Goal: Task Accomplishment & Management: Manage account settings

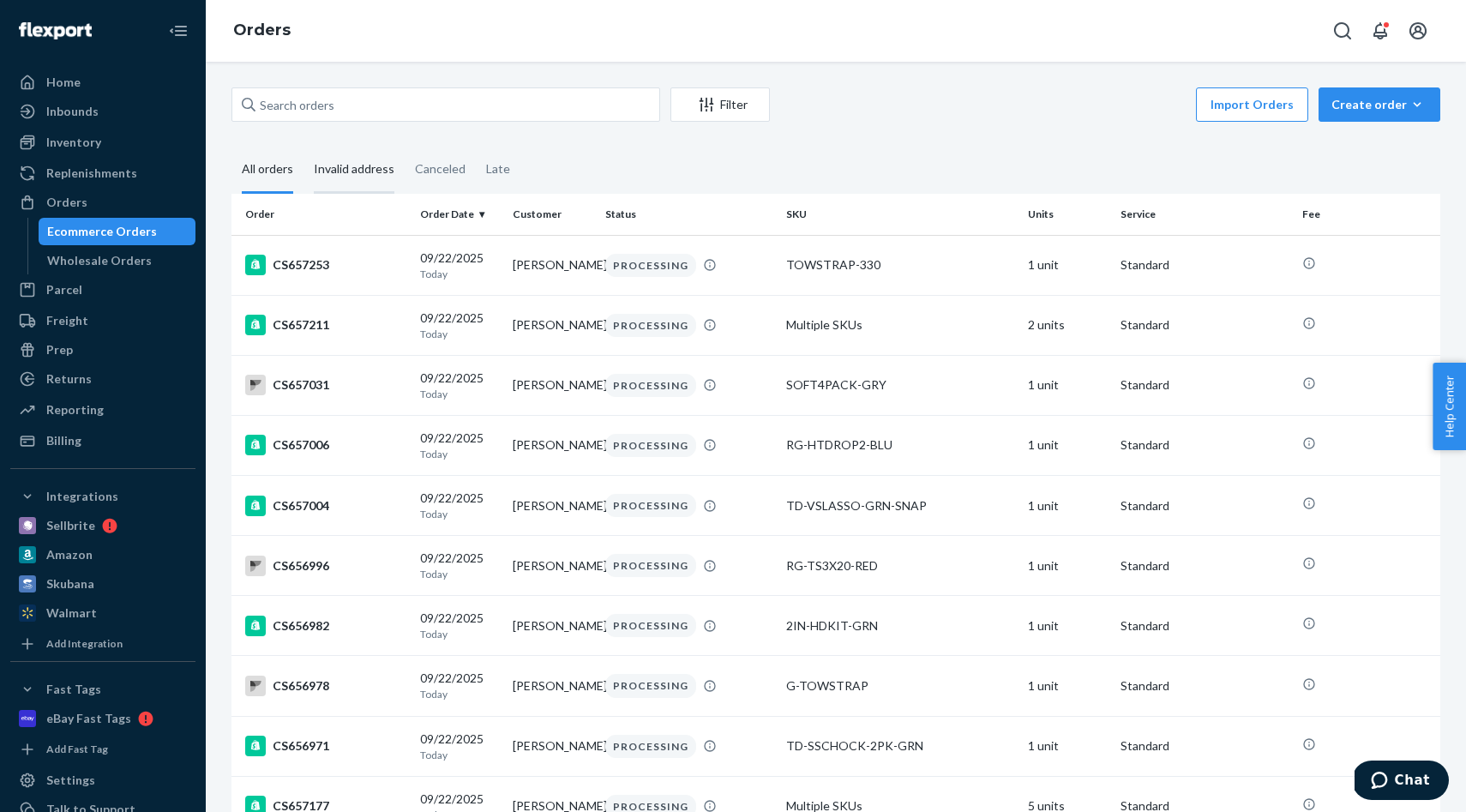
click at [362, 161] on div "Invalid address" at bounding box center [353, 170] width 80 height 48
click at [303, 146] on input "Invalid address" at bounding box center [303, 146] width 0 height 0
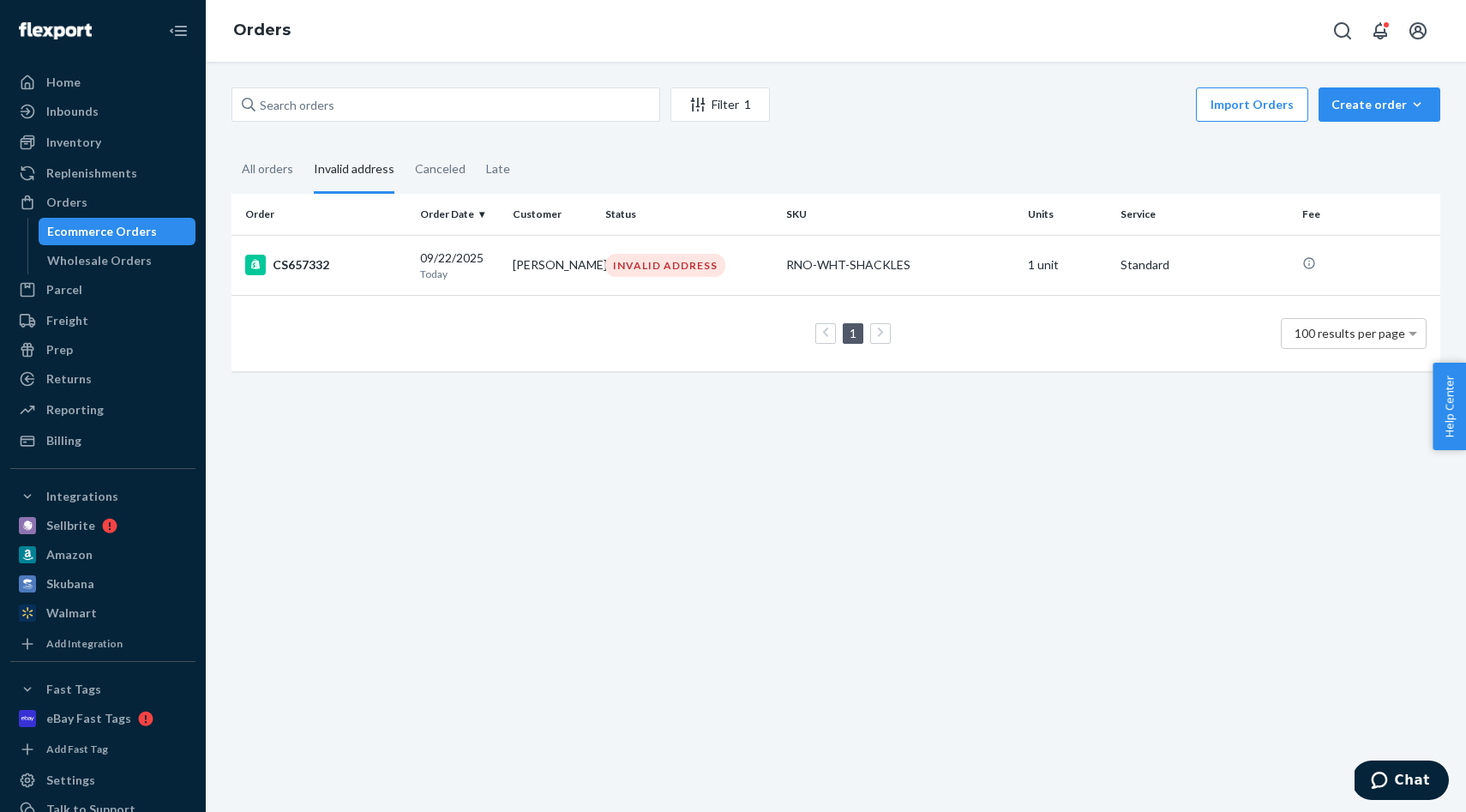
click at [510, 244] on td "[PERSON_NAME]" at bounding box center [551, 265] width 92 height 60
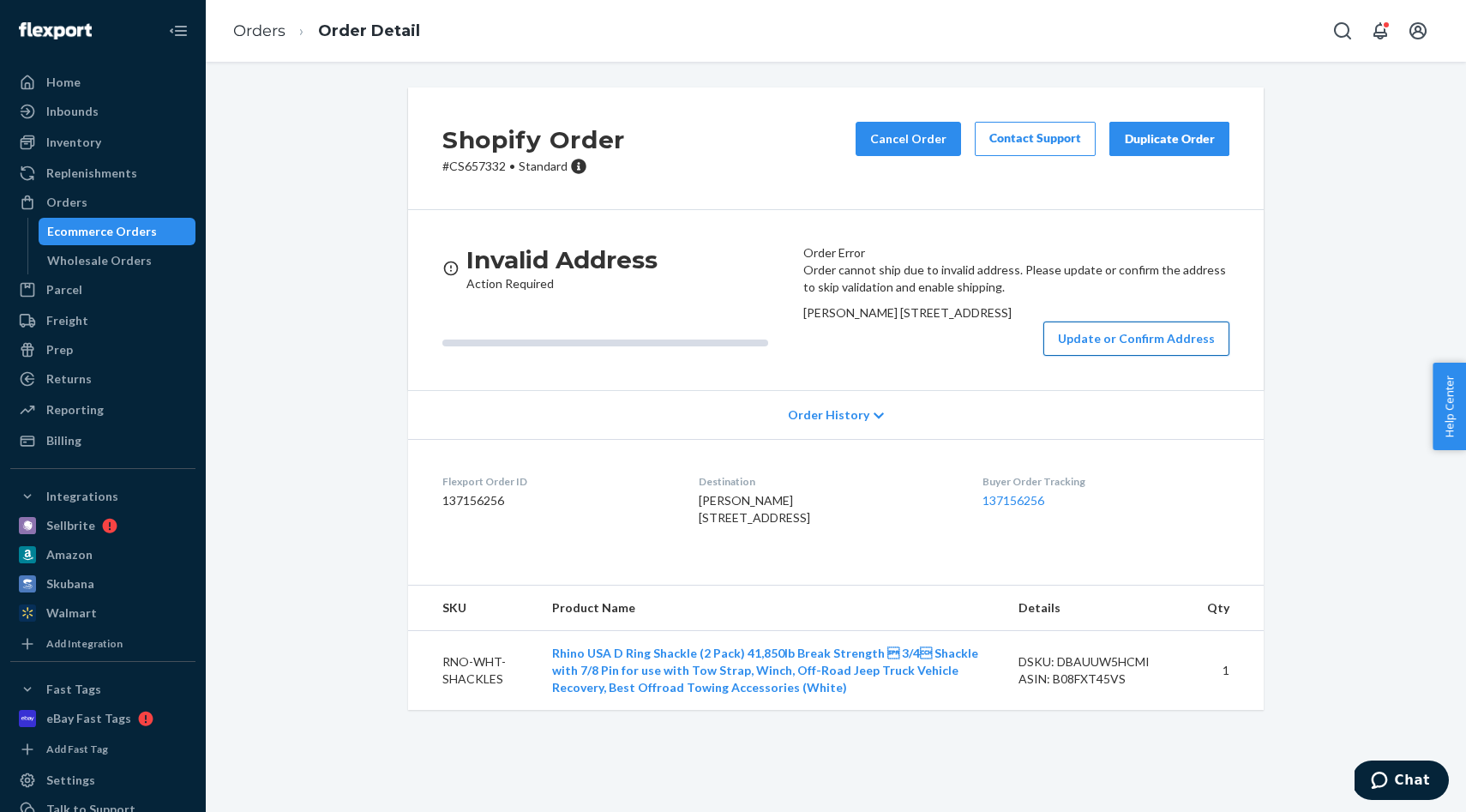
click at [1094, 356] on button "Update or Confirm Address" at bounding box center [1136, 338] width 186 height 34
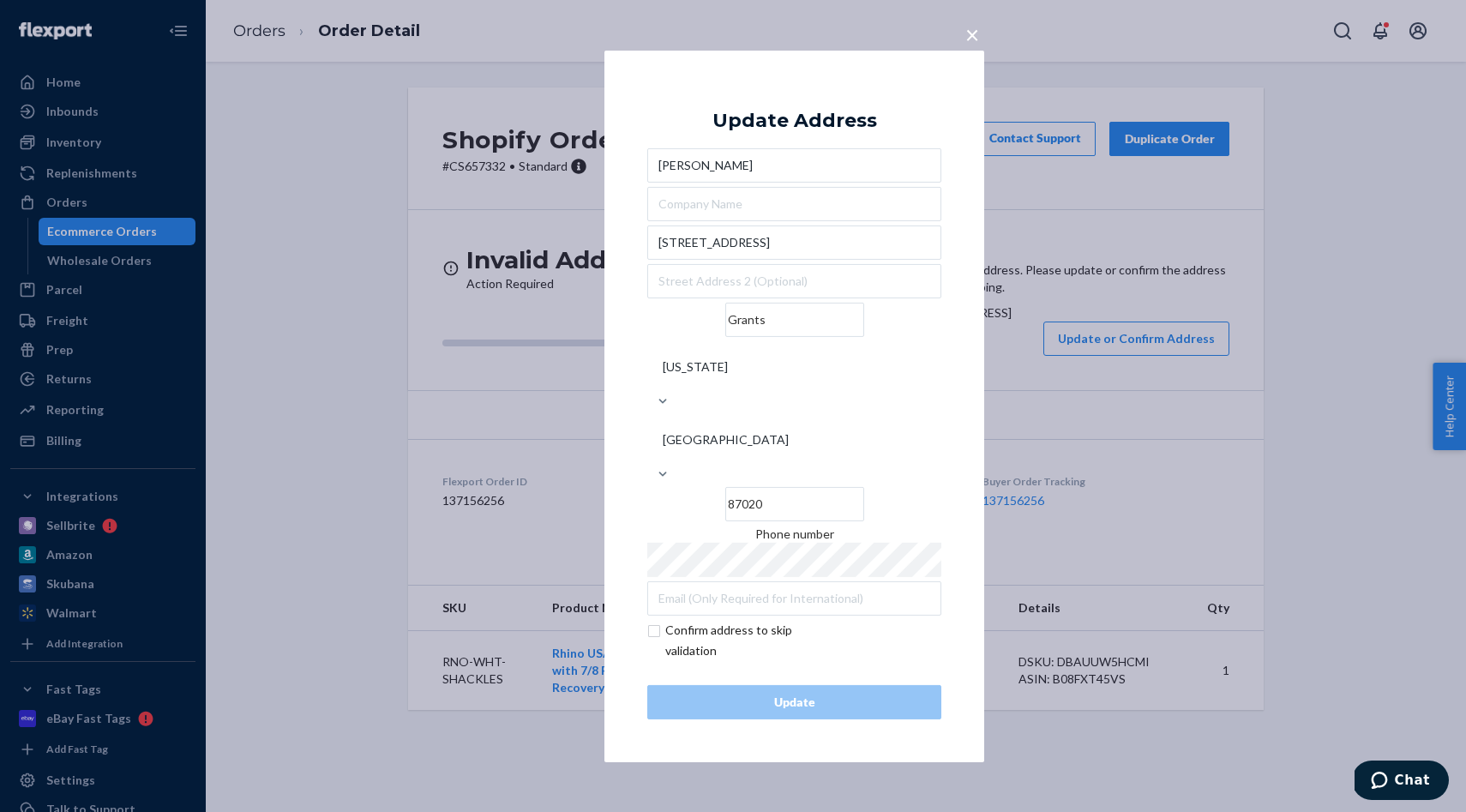
click at [657, 620] on input "checkbox" at bounding box center [746, 640] width 199 height 41
checkbox input "true"
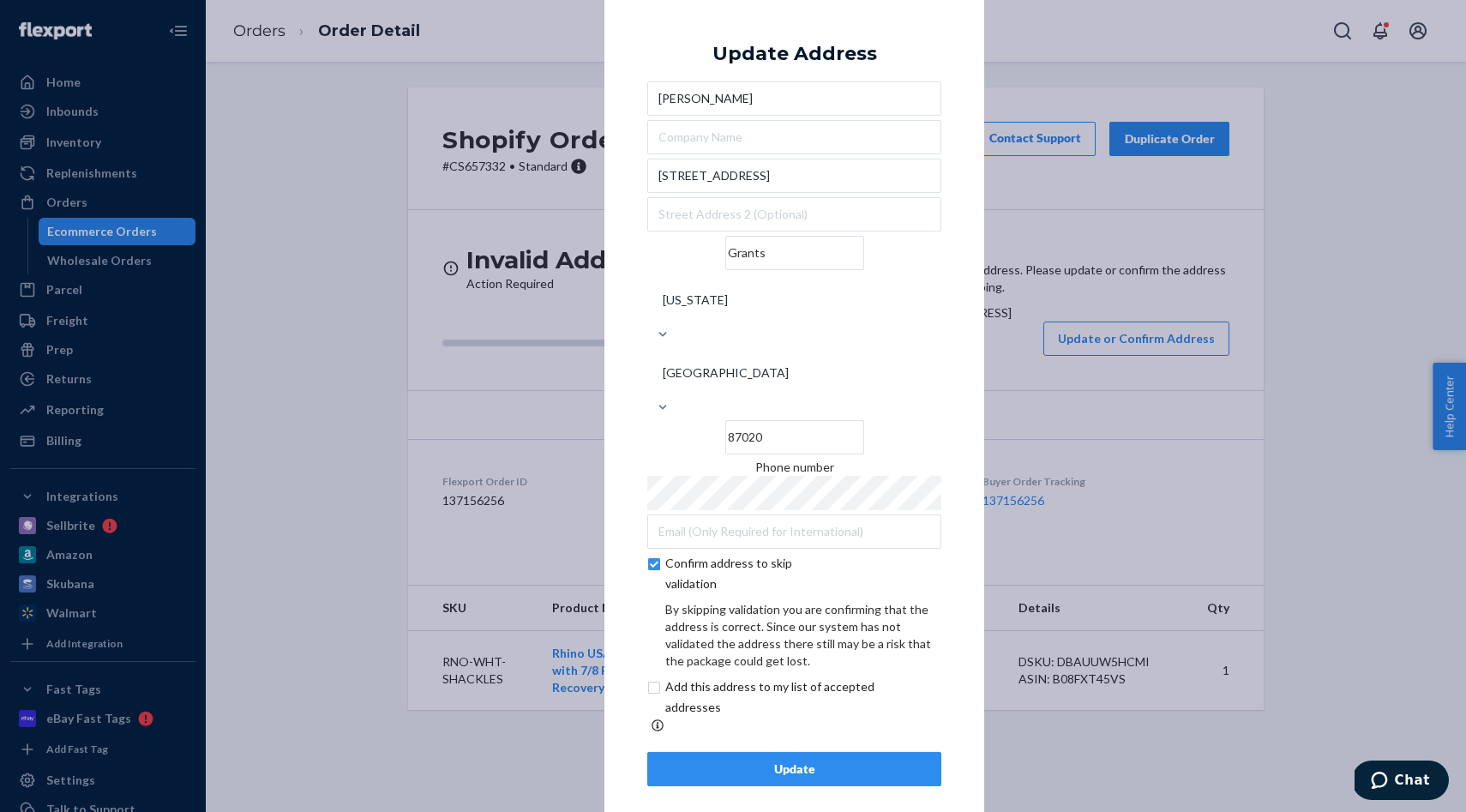
click at [793, 760] on div "Update" at bounding box center [795, 768] width 265 height 17
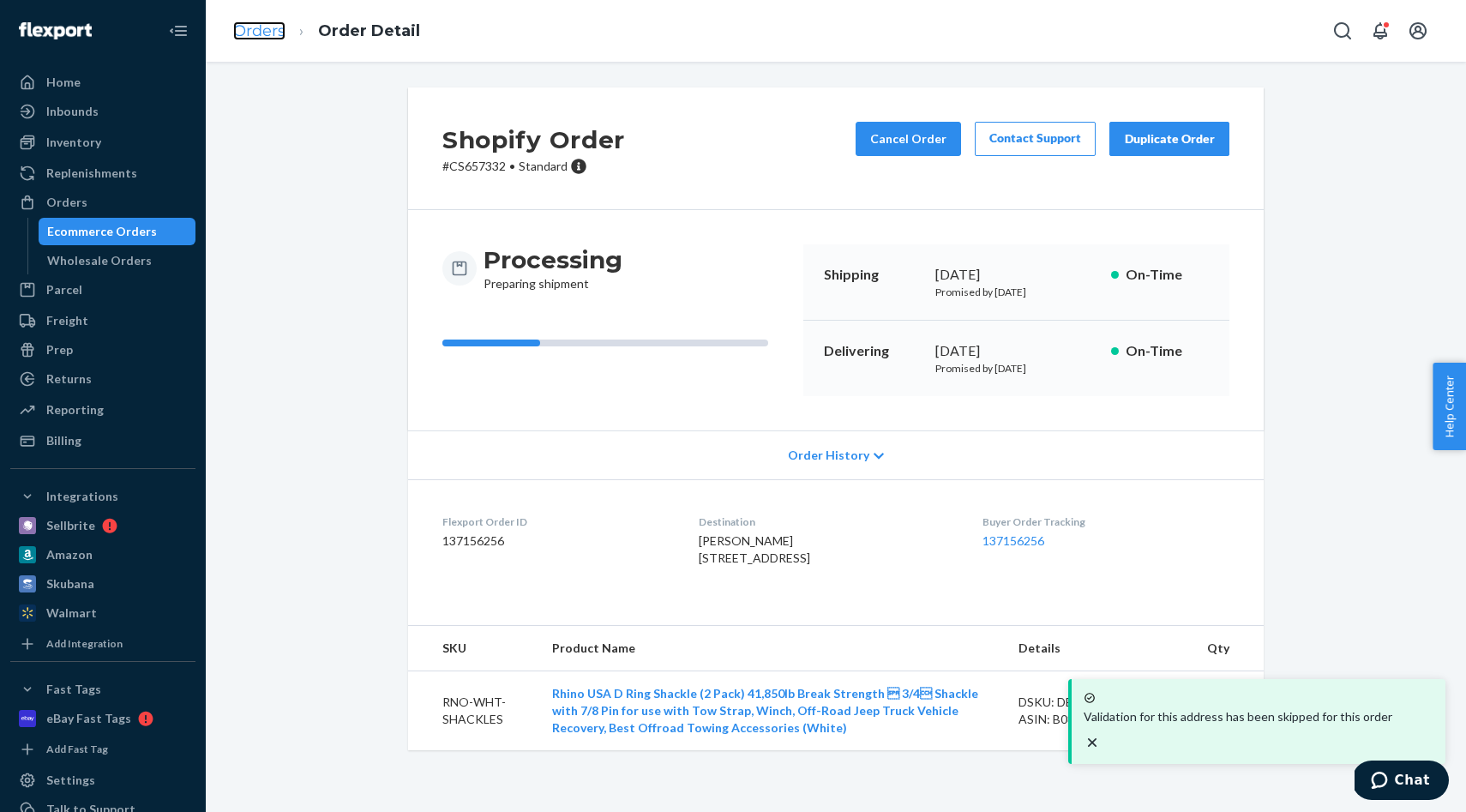
click at [258, 22] on link "Orders" at bounding box center [259, 31] width 52 height 19
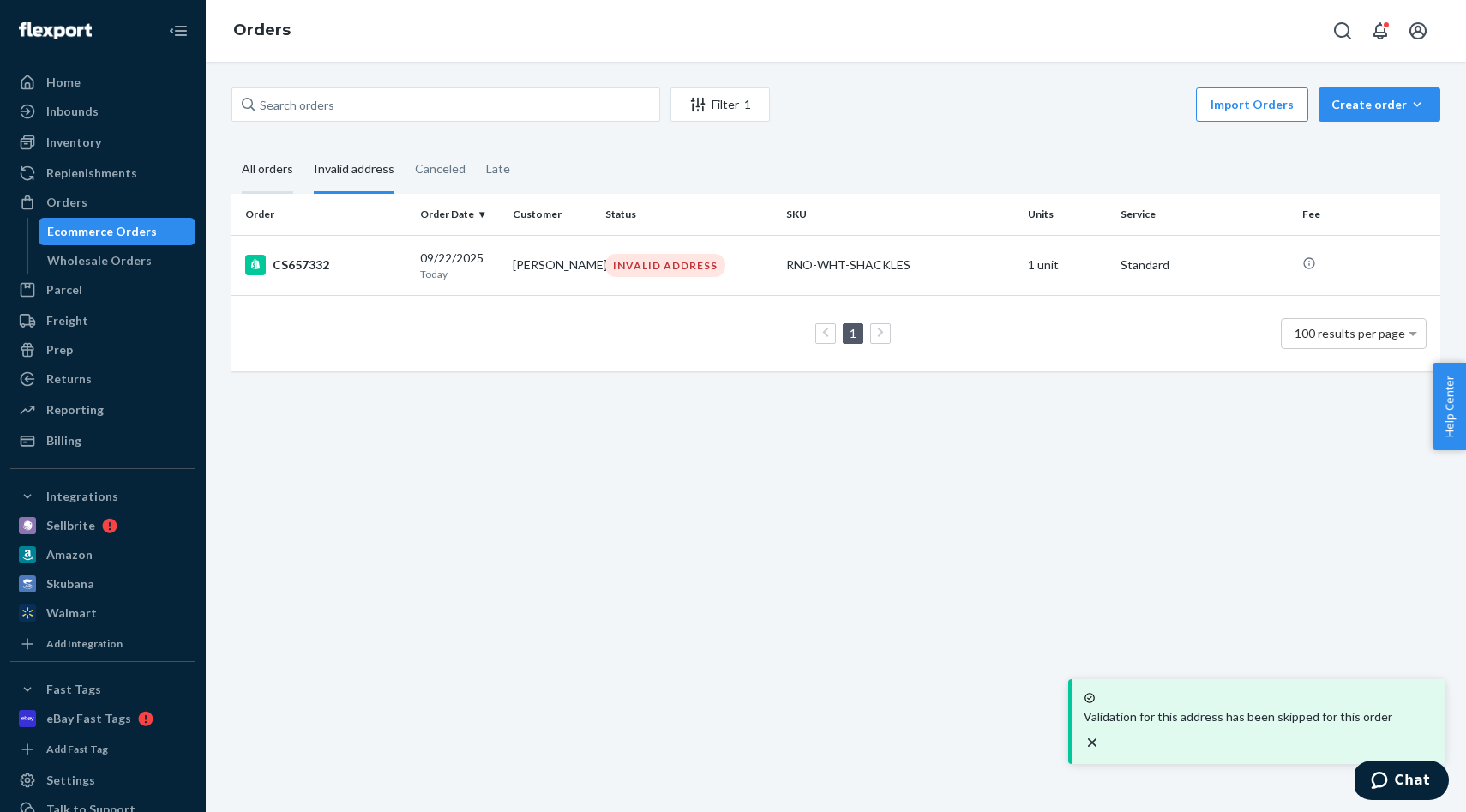
drag, startPoint x: 264, startPoint y: 167, endPoint x: 273, endPoint y: 165, distance: 9.2
click at [264, 167] on div "All orders" at bounding box center [267, 170] width 51 height 48
click at [231, 146] on input "All orders" at bounding box center [231, 146] width 0 height 0
